Goal: Transaction & Acquisition: Download file/media

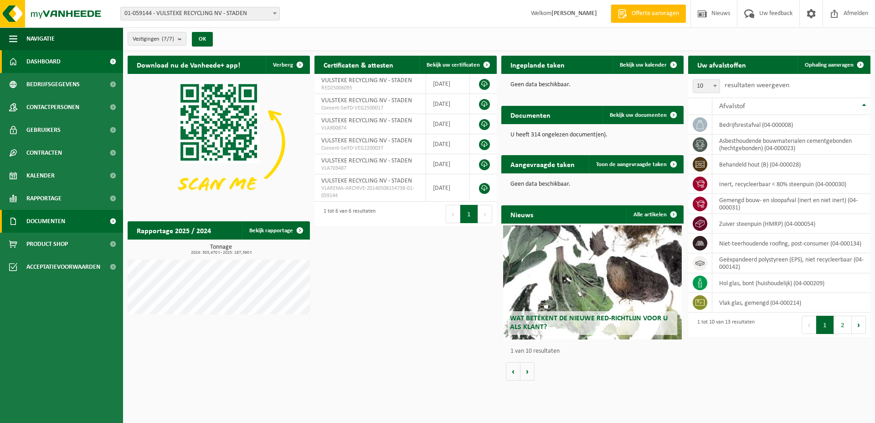
click at [61, 213] on span "Documenten" at bounding box center [45, 221] width 39 height 23
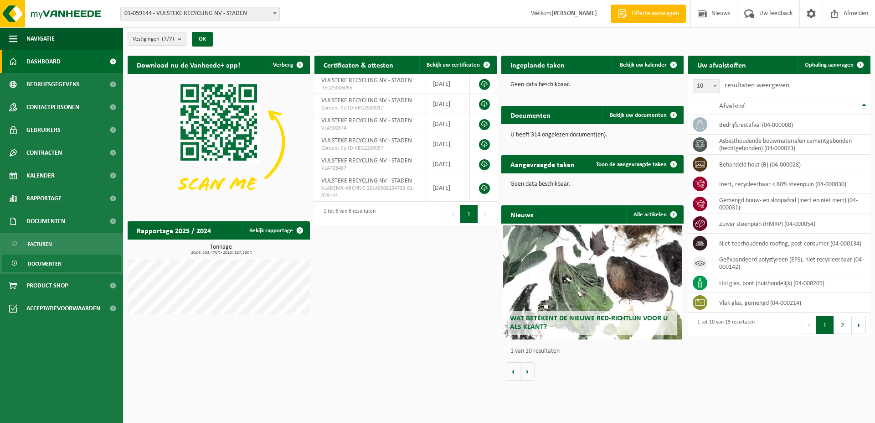
click at [47, 262] on span "Documenten" at bounding box center [45, 263] width 34 height 17
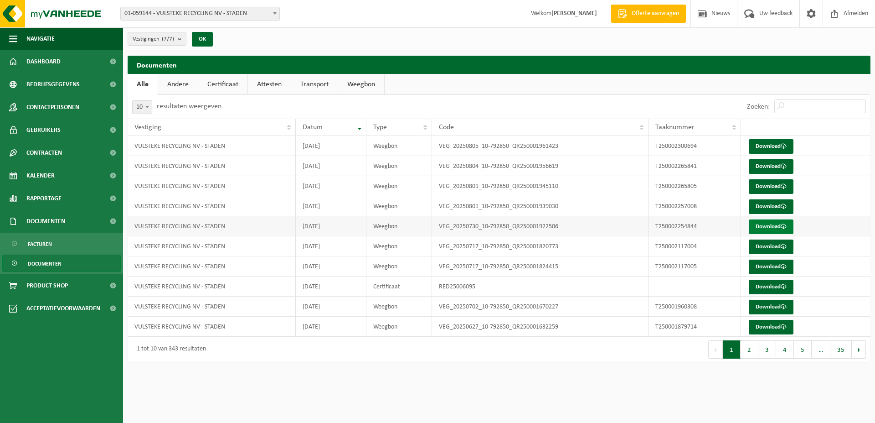
click at [787, 226] on span at bounding box center [784, 226] width 6 height 6
click at [775, 244] on link "Download" at bounding box center [771, 246] width 45 height 15
click at [769, 267] on link "Download" at bounding box center [771, 266] width 45 height 15
click at [769, 287] on link "Download" at bounding box center [771, 286] width 45 height 15
click at [775, 304] on link "Download" at bounding box center [771, 306] width 45 height 15
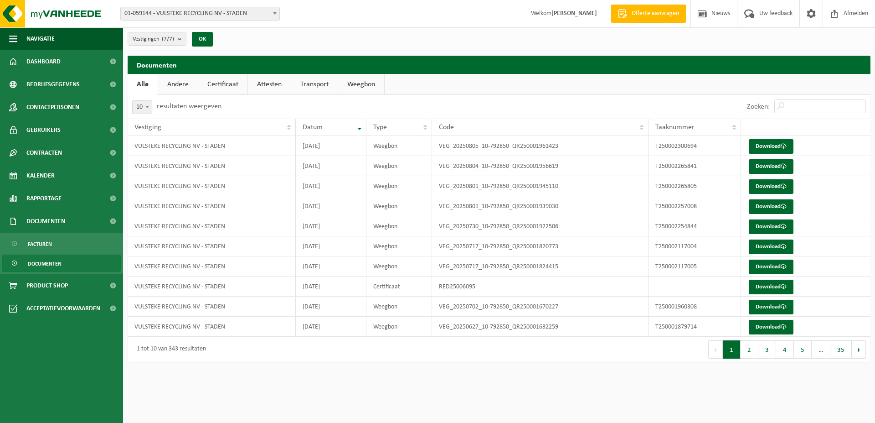
click at [365, 87] on link "Weegbon" at bounding box center [361, 84] width 46 height 21
click at [233, 88] on link "Certificaat" at bounding box center [222, 84] width 49 height 21
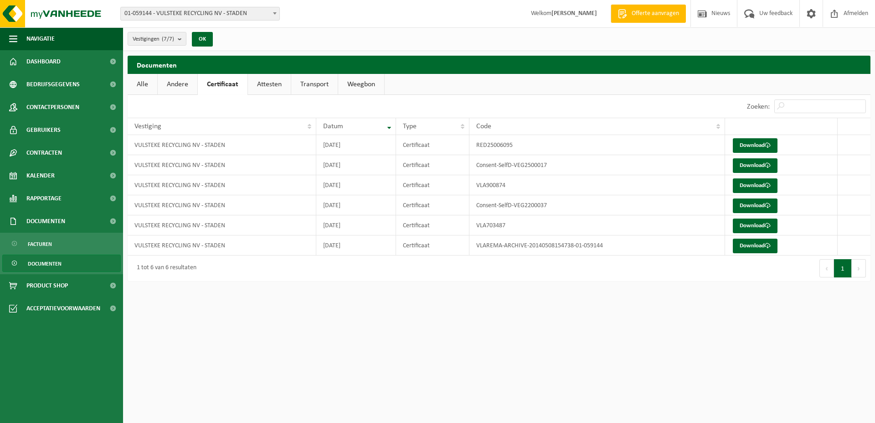
click at [269, 88] on link "Attesten" at bounding box center [269, 84] width 43 height 21
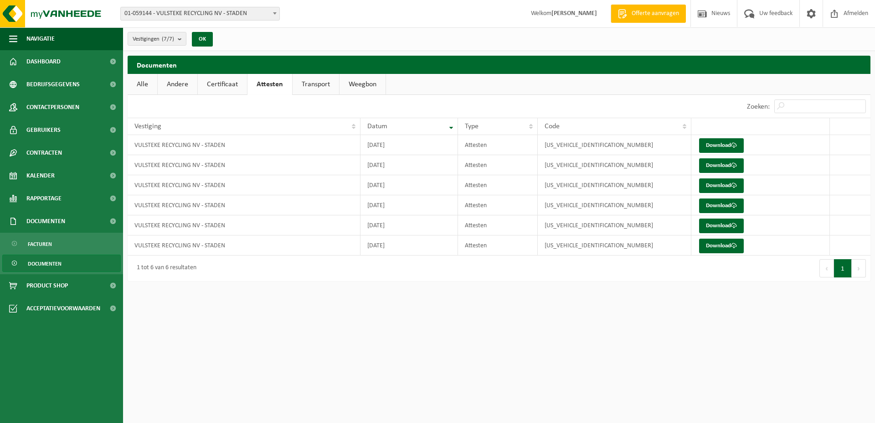
click at [305, 91] on link "Transport" at bounding box center [316, 84] width 46 height 21
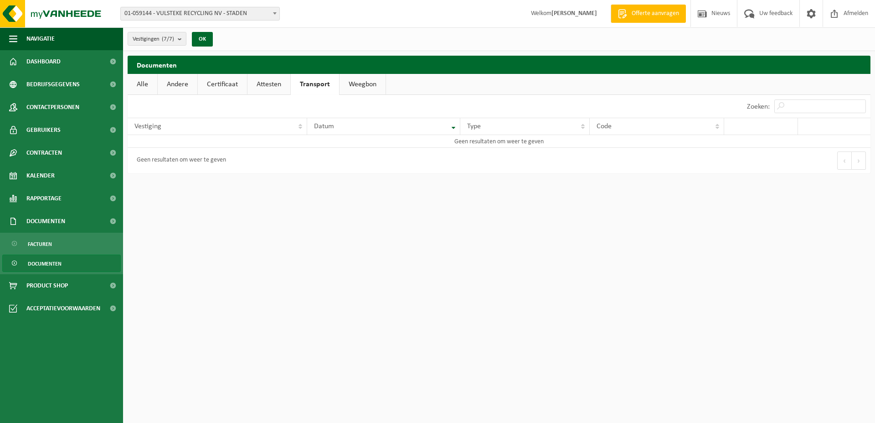
click at [355, 83] on link "Weegbon" at bounding box center [363, 84] width 46 height 21
